Goal: Navigation & Orientation: Find specific page/section

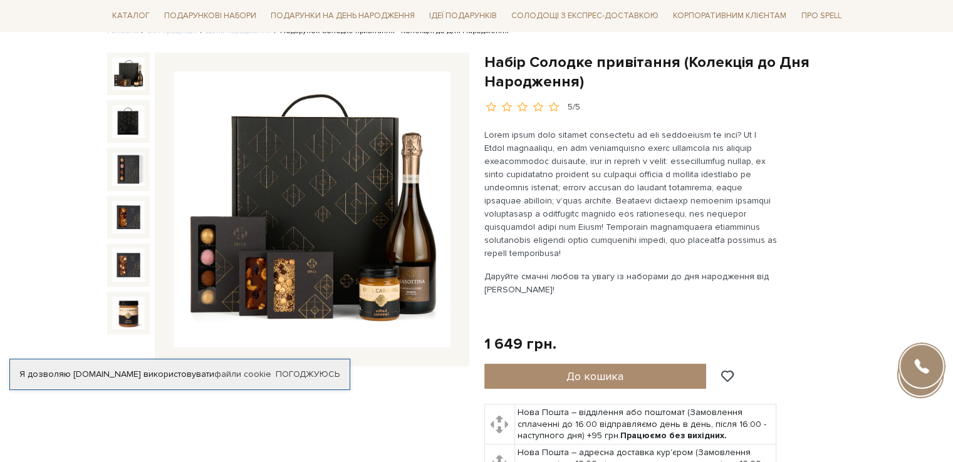
scroll to position [125, 0]
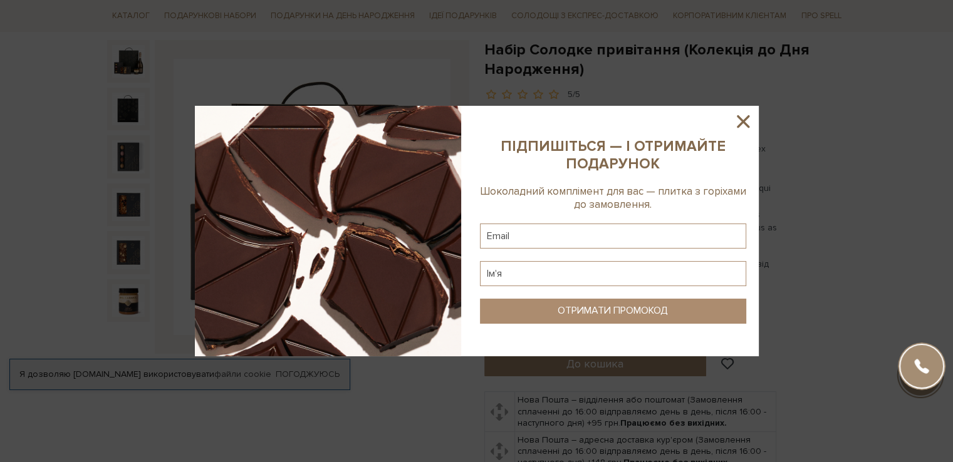
click at [744, 122] on icon at bounding box center [743, 121] width 13 height 13
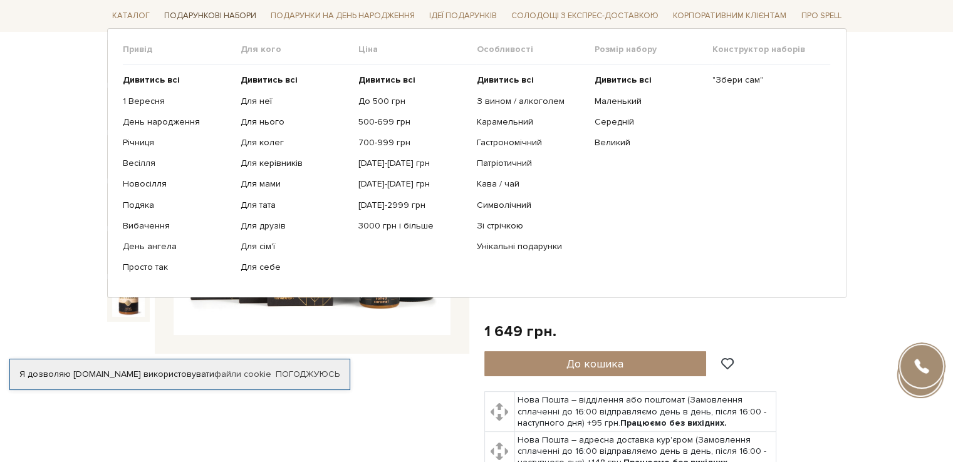
click at [208, 17] on span "Подарункові набори" at bounding box center [210, 15] width 102 height 19
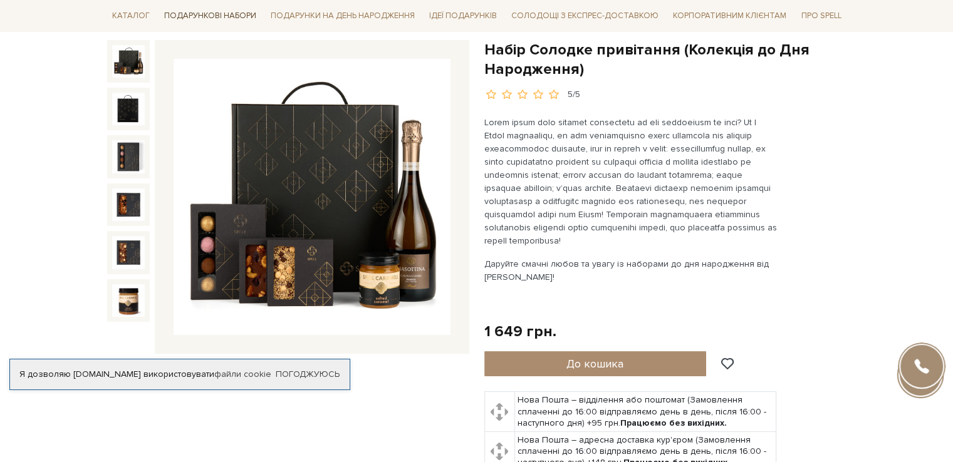
click at [208, 17] on span "Подарункові набори" at bounding box center [210, 15] width 102 height 19
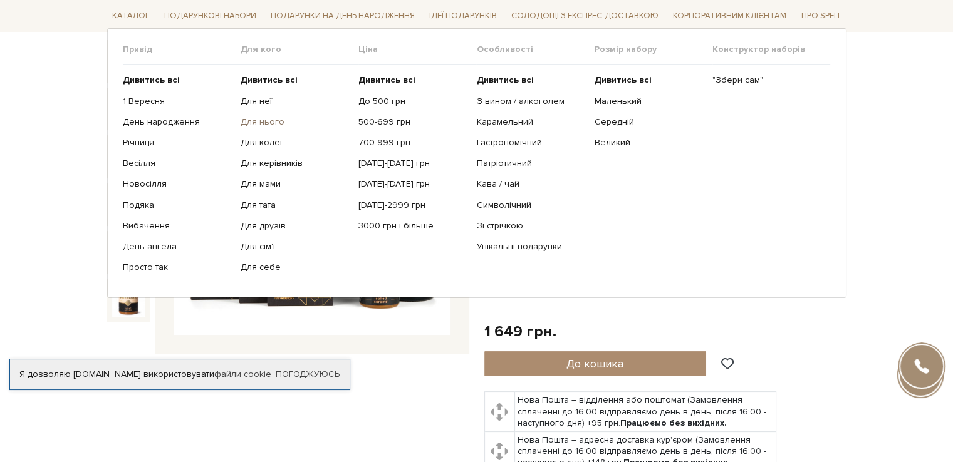
click at [249, 121] on link "Для нього" at bounding box center [295, 122] width 108 height 11
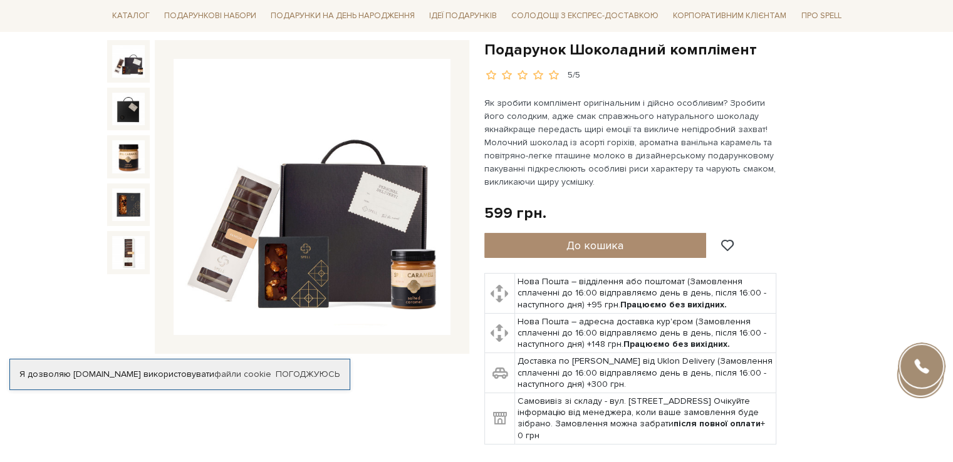
scroll to position [313, 0]
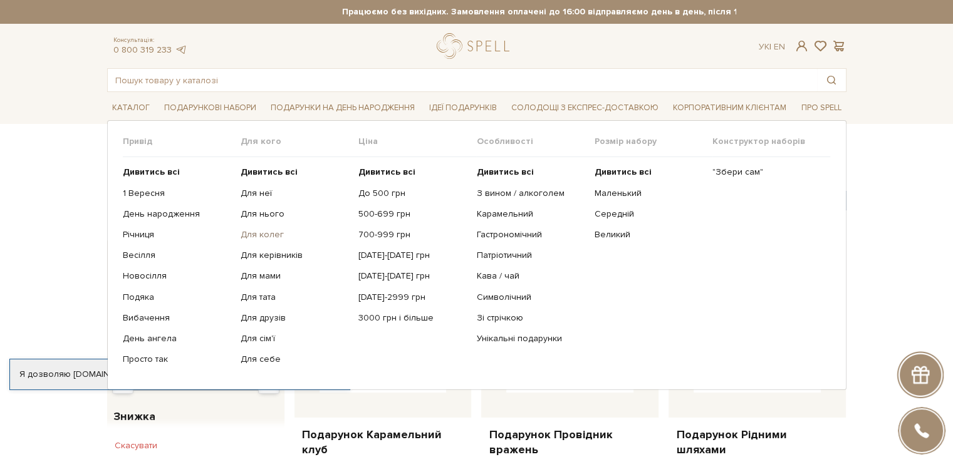
click at [273, 238] on link "Для колег" at bounding box center [295, 234] width 108 height 11
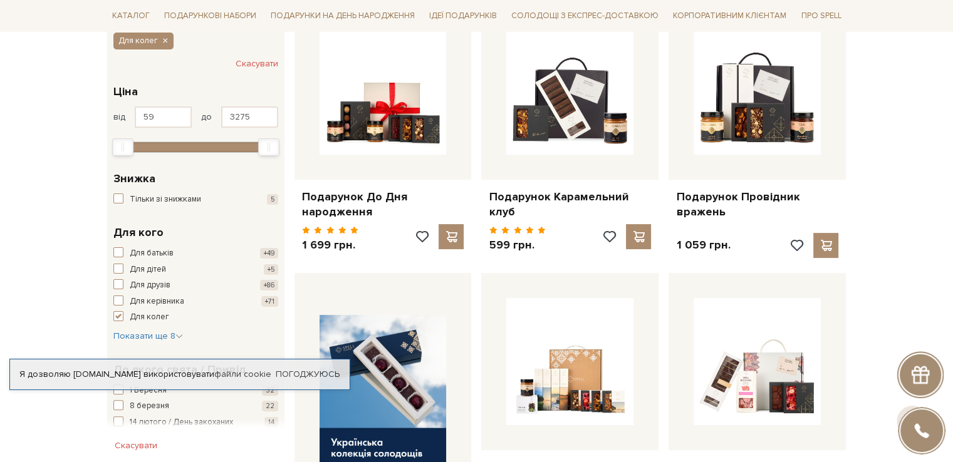
scroll to position [251, 0]
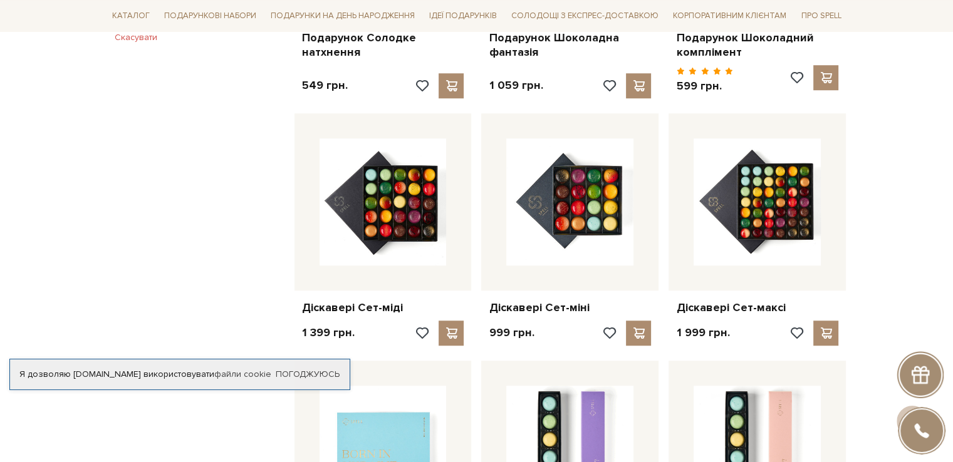
scroll to position [940, 0]
